Goal: Information Seeking & Learning: Learn about a topic

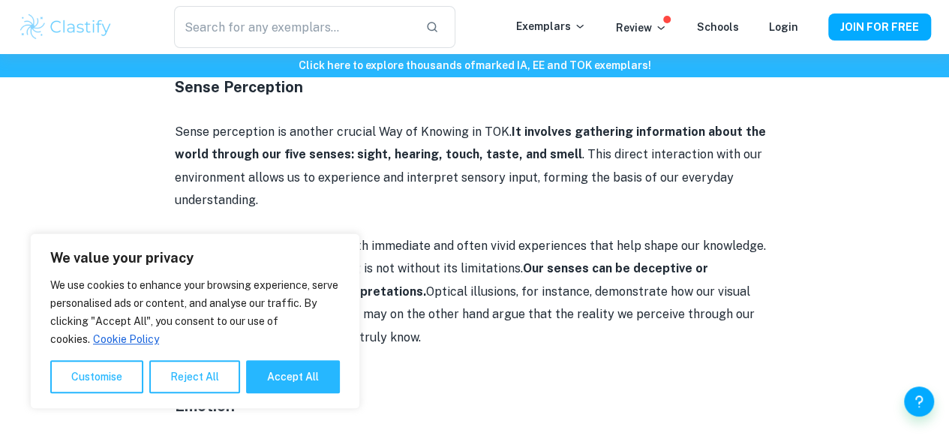
scroll to position [1540, 0]
click at [531, 133] on strong "It involves gathering information about the world through our five senses: sigh…" at bounding box center [470, 143] width 591 height 37
drag, startPoint x: 531, startPoint y: 133, endPoint x: 514, endPoint y: 138, distance: 17.3
click at [514, 138] on strong "It involves gathering information about the world through our five senses: sigh…" at bounding box center [470, 143] width 591 height 37
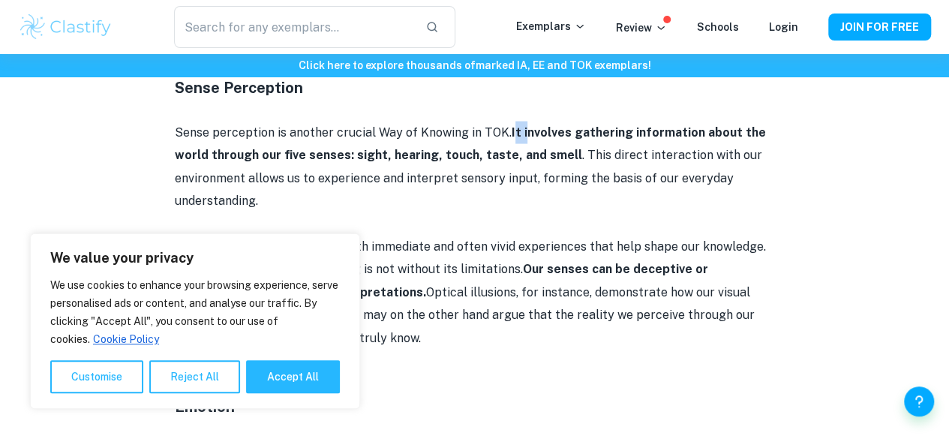
click at [510, 138] on strong "It involves gathering information about the world through our five senses: sigh…" at bounding box center [470, 143] width 591 height 37
drag, startPoint x: 510, startPoint y: 138, endPoint x: 544, endPoint y: 142, distance: 34.0
click at [544, 142] on strong "It involves gathering information about the world through our five senses: sigh…" at bounding box center [470, 143] width 591 height 37
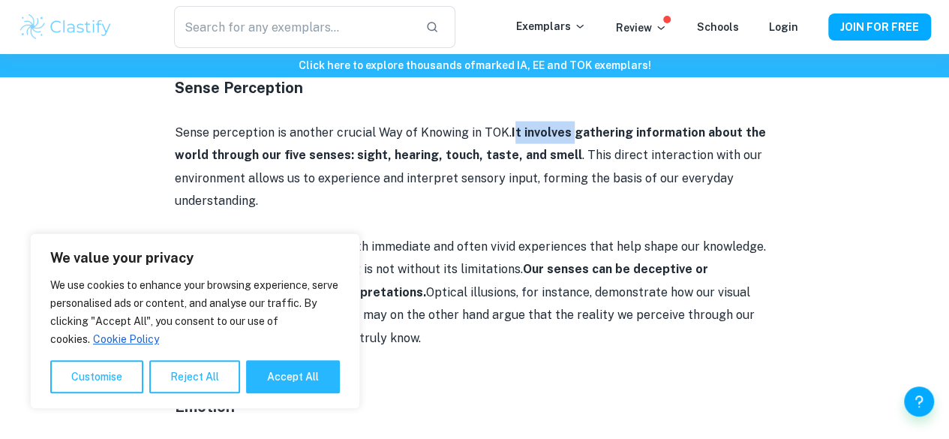
drag, startPoint x: 544, startPoint y: 142, endPoint x: 511, endPoint y: 146, distance: 32.6
click at [511, 146] on strong "It involves gathering information about the world through our five senses: sigh…" at bounding box center [470, 143] width 591 height 37
drag, startPoint x: 511, startPoint y: 146, endPoint x: 529, endPoint y: 146, distance: 18.0
click at [529, 146] on strong "It involves gathering information about the world through our five senses: sigh…" at bounding box center [470, 143] width 591 height 37
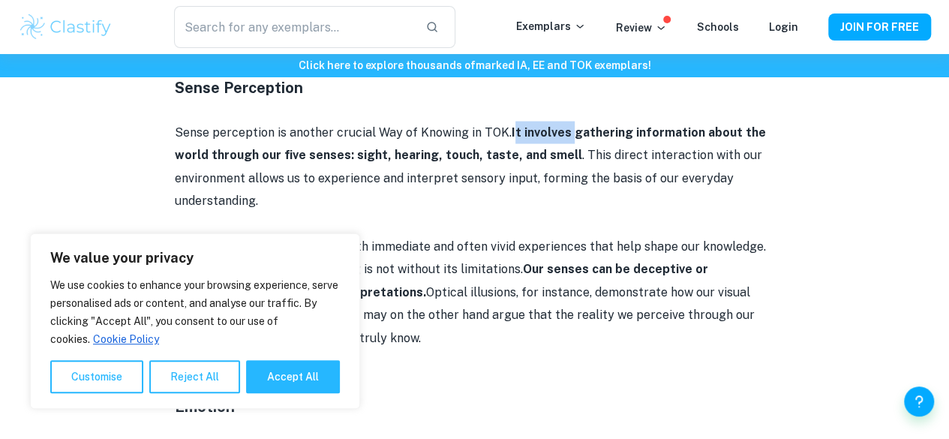
click at [529, 146] on strong "It involves gathering information about the world through our five senses: sigh…" at bounding box center [470, 143] width 591 height 37
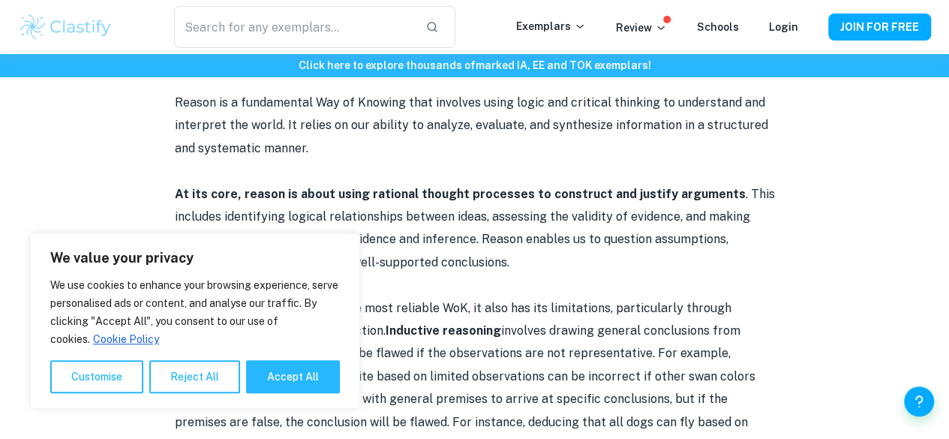
scroll to position [2324, 0]
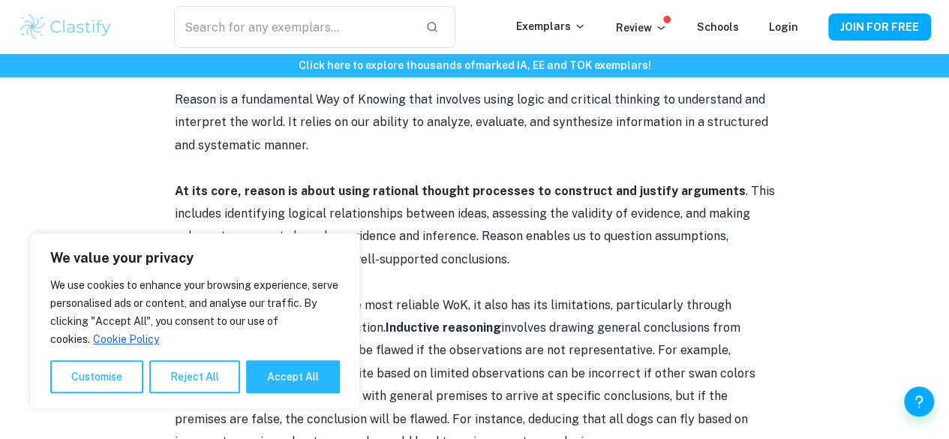
click at [490, 233] on p "At its core, reason is about using rational thought processes to construct and …" at bounding box center [475, 225] width 600 height 91
click at [490, 231] on p "At its core, reason is about using rational thought processes to construct and …" at bounding box center [475, 225] width 600 height 91
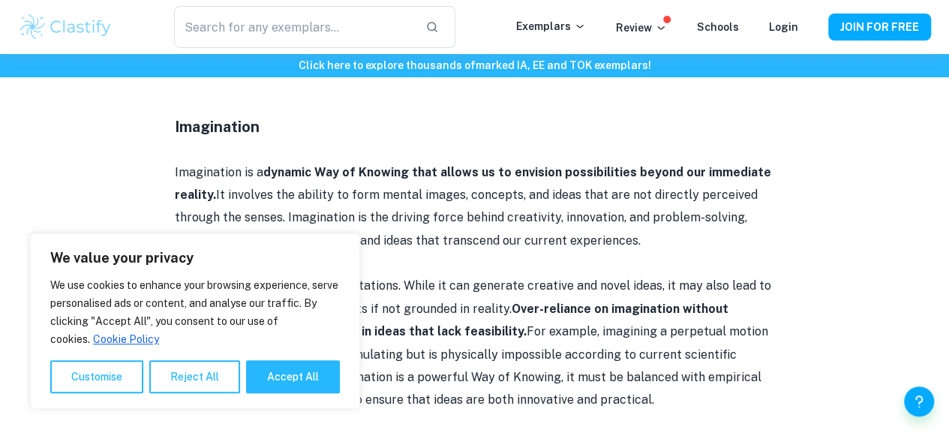
click at [490, 231] on p "Imagination is a dynamic Way of Knowing that allows us to envision possibilitie…" at bounding box center [475, 206] width 600 height 91
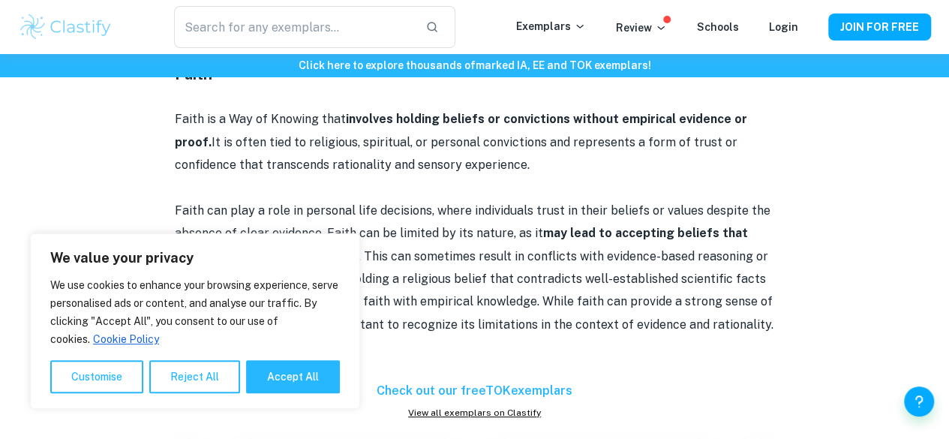
click at [490, 231] on p "Faith can play a role in personal life decisions, where individuals trust in th…" at bounding box center [475, 267] width 600 height 136
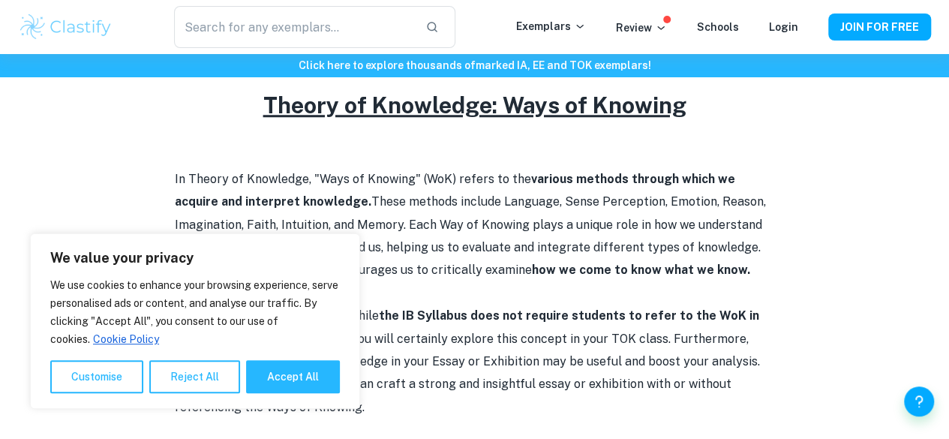
scroll to position [642, 0]
